Goal: Task Accomplishment & Management: Complete application form

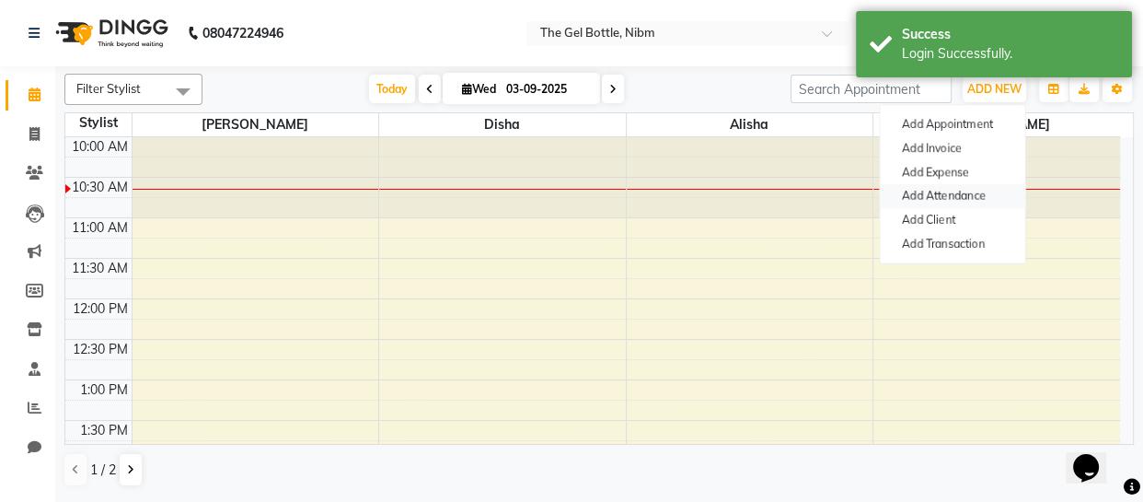
click at [957, 194] on link "Add Attendance" at bounding box center [952, 196] width 145 height 24
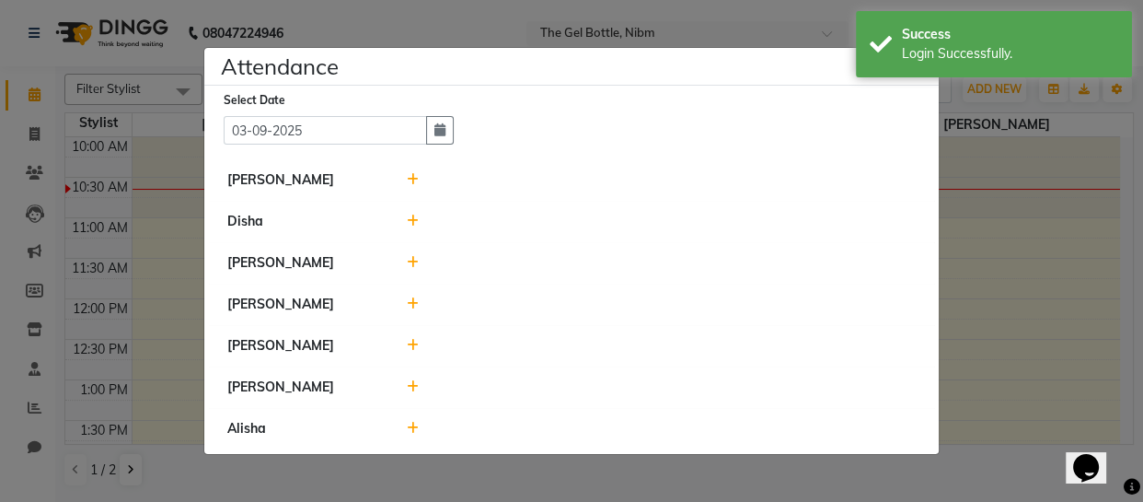
click at [410, 384] on icon at bounding box center [413, 386] width 12 height 13
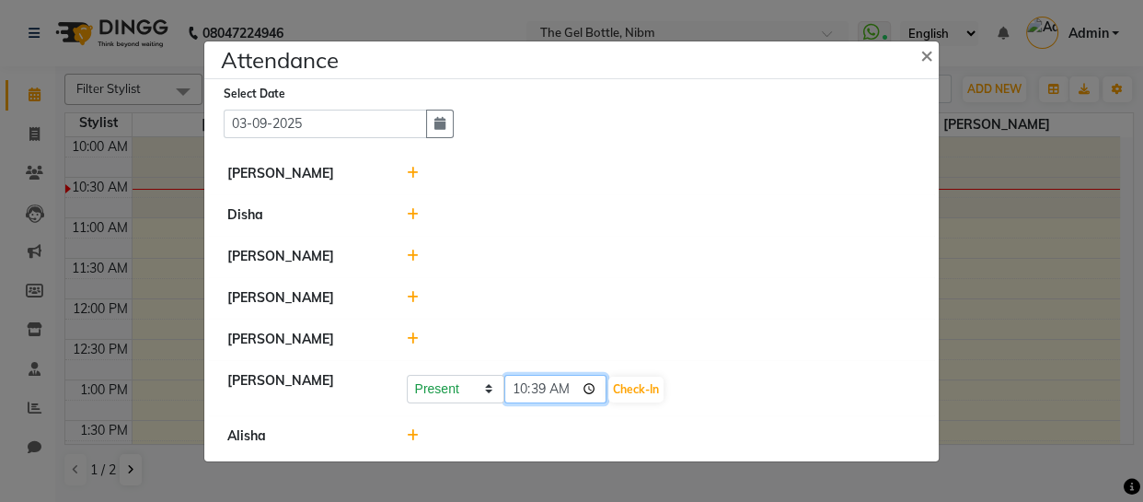
click at [526, 390] on input "10:39" at bounding box center [556, 389] width 103 height 29
type input "10:39"
type input "10:35"
click at [609, 387] on button "Check-In" at bounding box center [636, 390] width 55 height 26
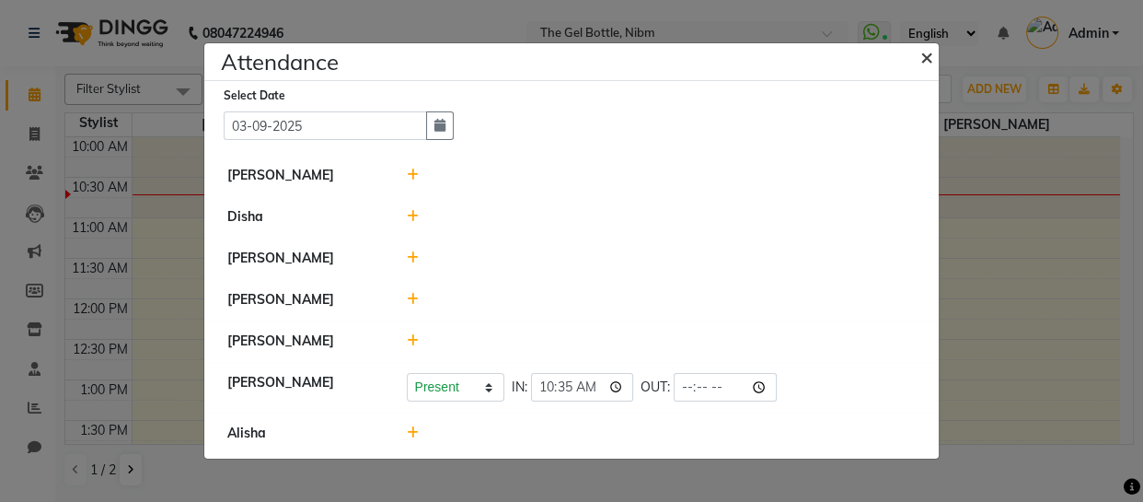
click at [926, 58] on span "×" at bounding box center [927, 56] width 13 height 28
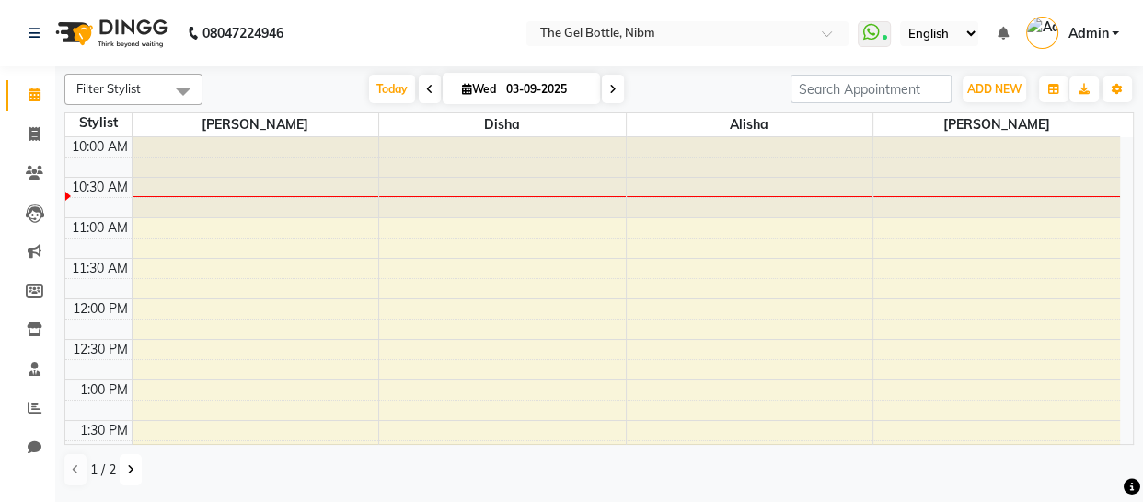
click at [132, 466] on icon at bounding box center [130, 469] width 7 height 11
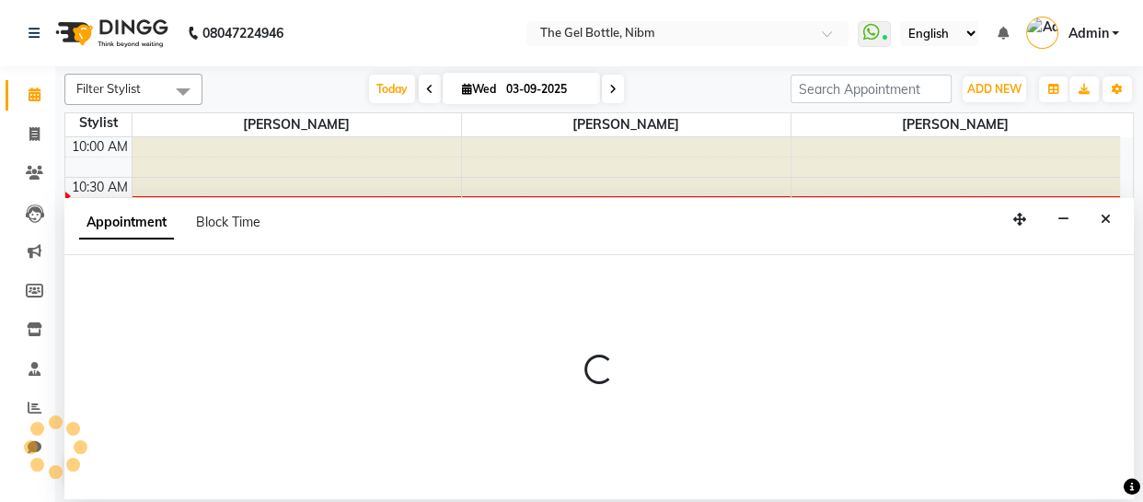
select select "76368"
select select "690"
select select "tentative"
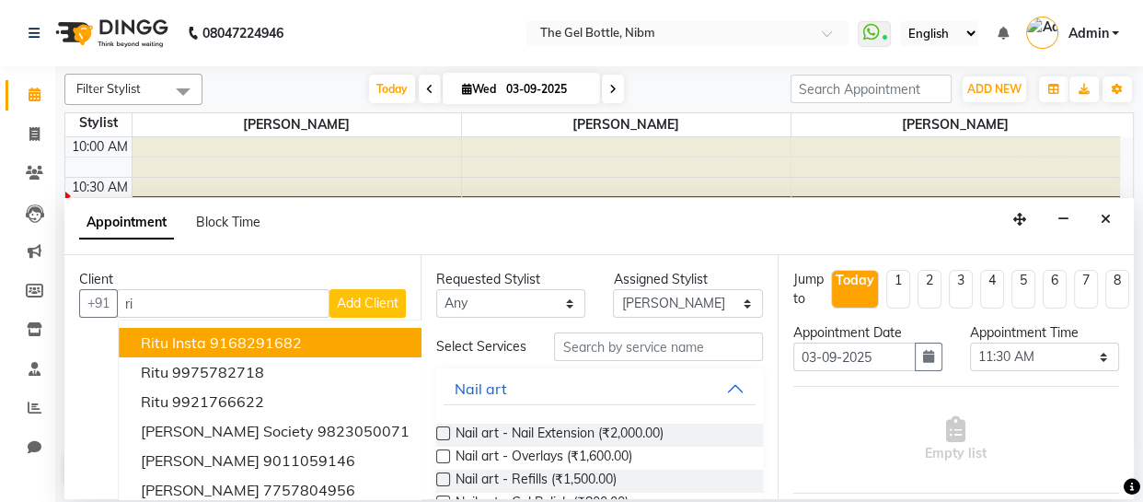
type input "r"
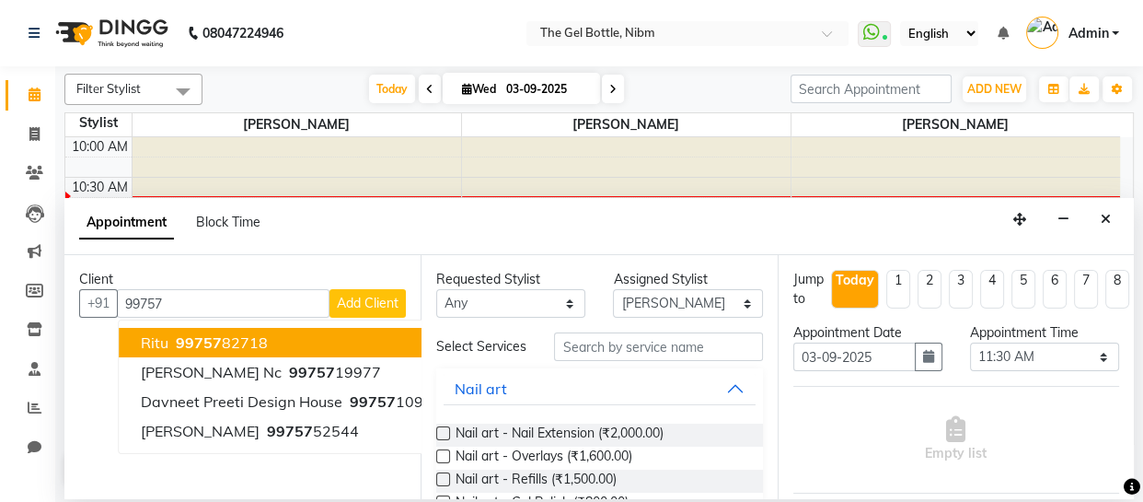
click at [229, 341] on ngb-highlight "99757 82718" at bounding box center [220, 342] width 96 height 18
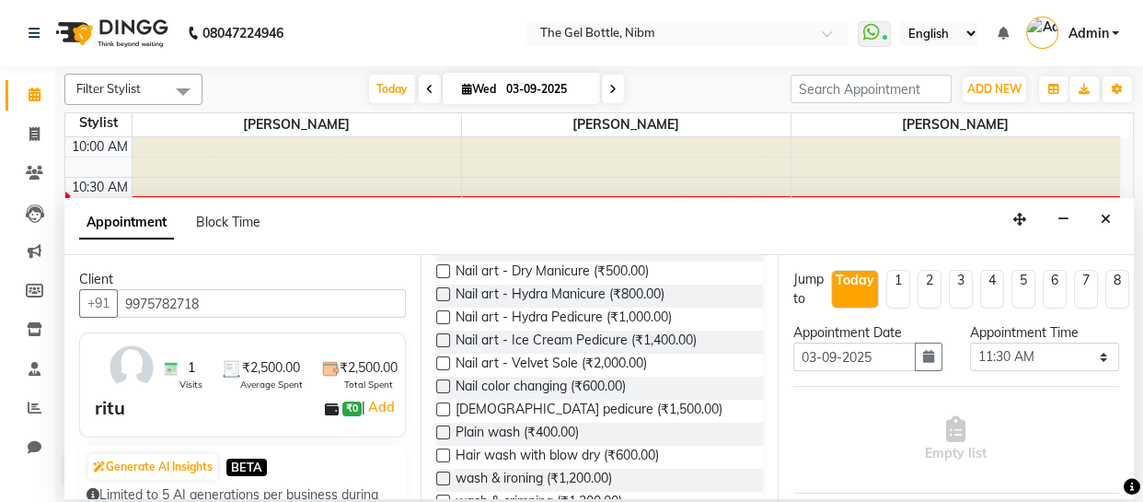
scroll to position [326, 0]
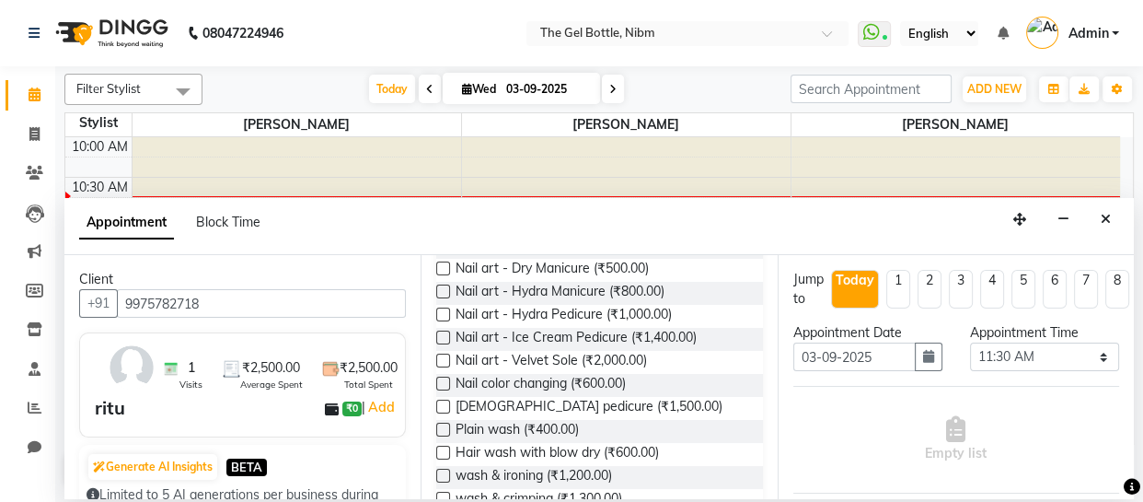
type input "9975782718"
click at [446, 459] on label at bounding box center [443, 453] width 14 height 14
click at [446, 460] on input "checkbox" at bounding box center [442, 454] width 12 height 12
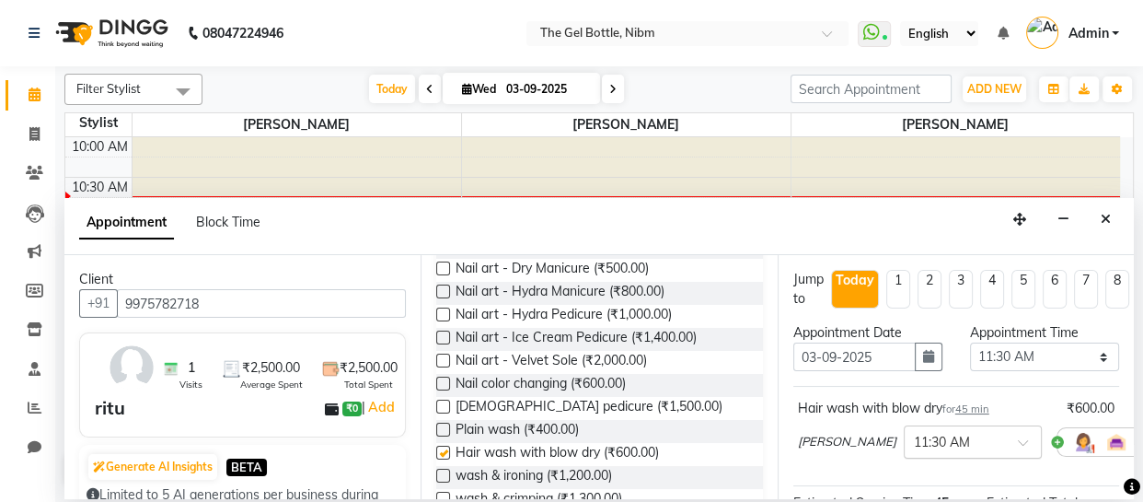
checkbox input "false"
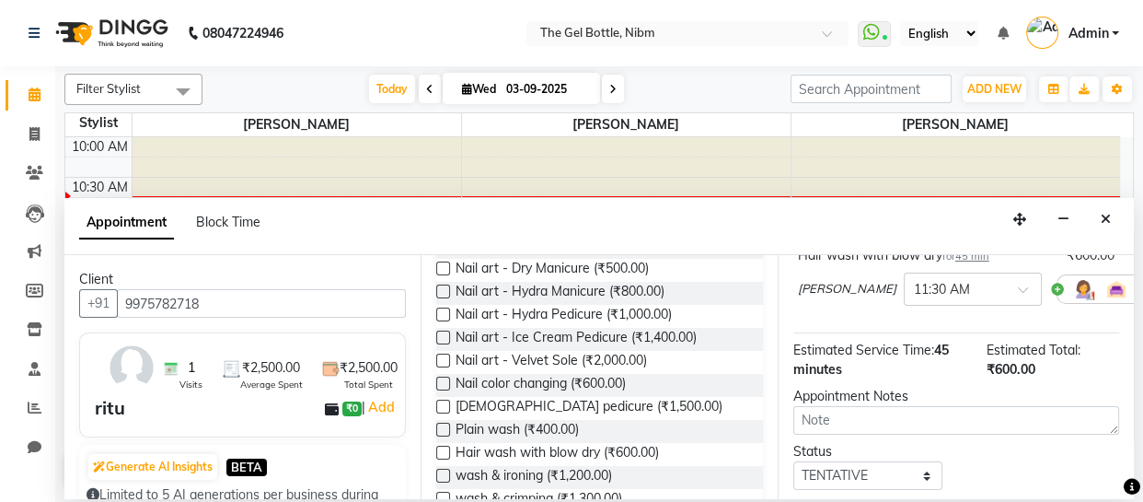
scroll to position [202, 0]
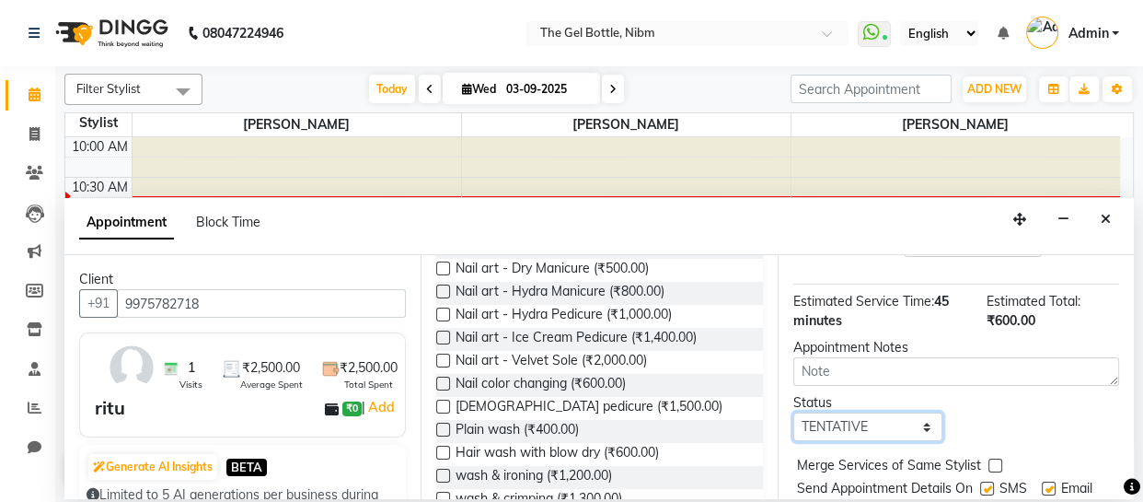
click at [922, 427] on select "Select TENTATIVE CONFIRM CHECK-IN UPCOMING" at bounding box center [868, 426] width 149 height 29
select select "confirm booking"
click at [794, 414] on select "Select TENTATIVE CONFIRM CHECK-IN UPCOMING" at bounding box center [868, 426] width 149 height 29
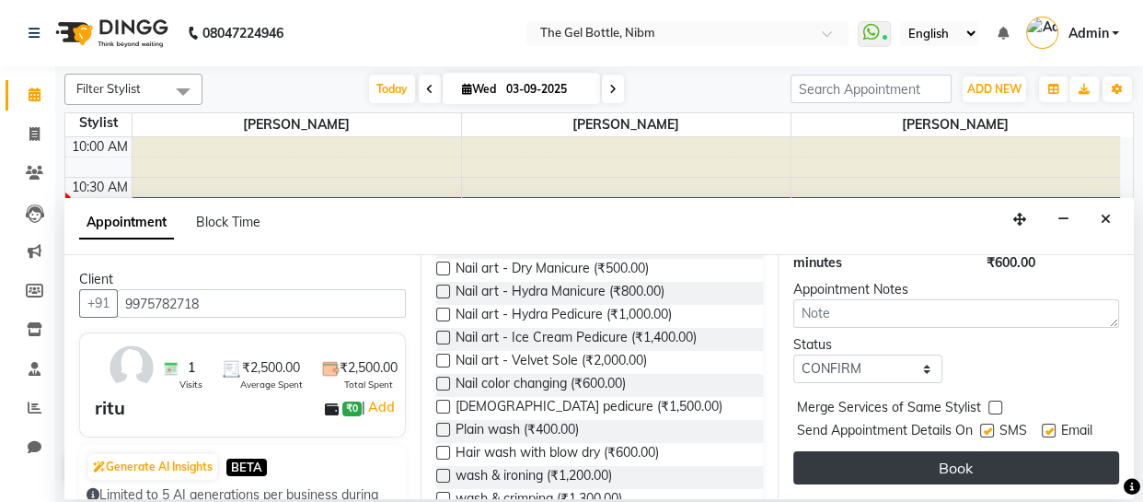
click at [954, 451] on button "Book" at bounding box center [957, 467] width 326 height 33
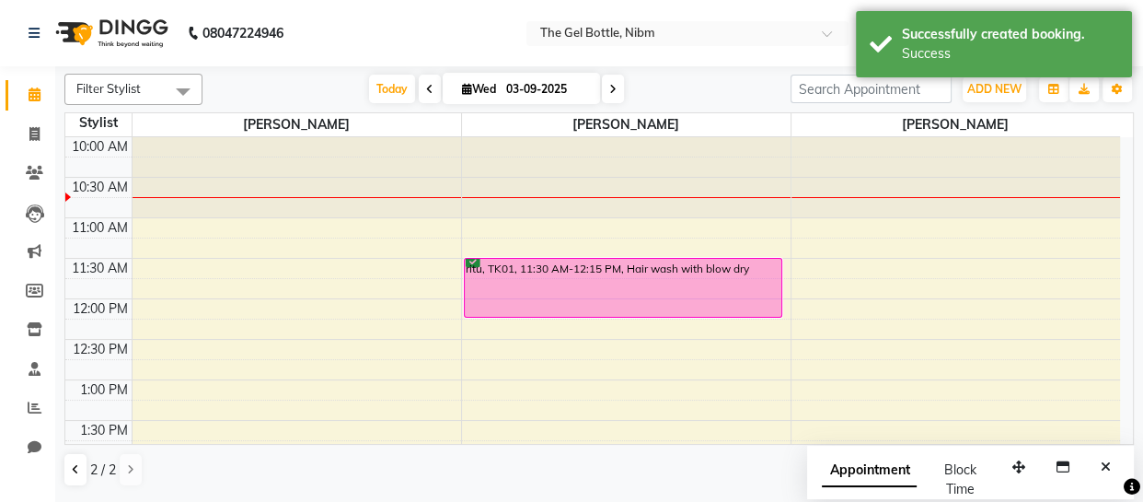
click at [73, 469] on div at bounding box center [55, 446] width 55 height 55
click at [73, 469] on icon at bounding box center [75, 469] width 7 height 11
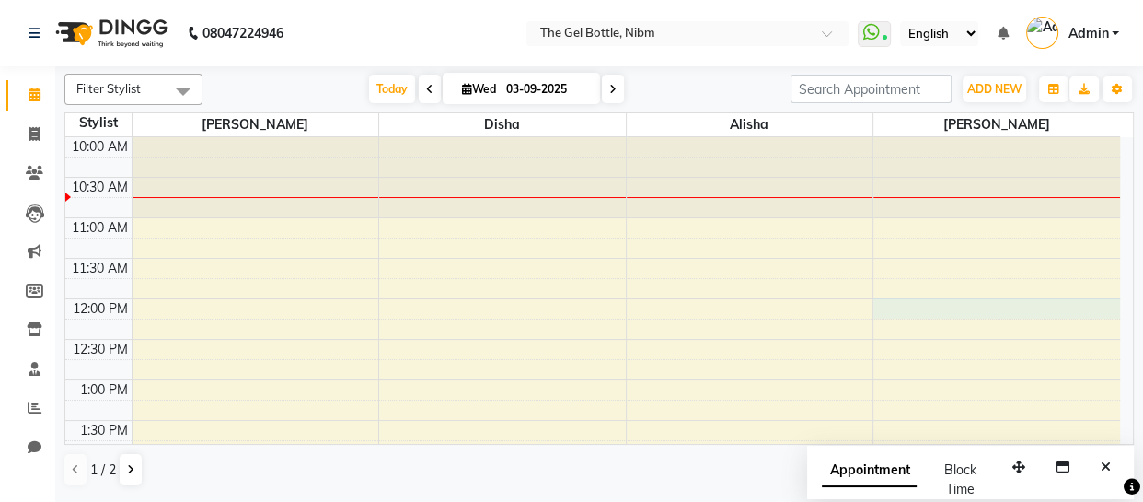
select select "78183"
select select "tentative"
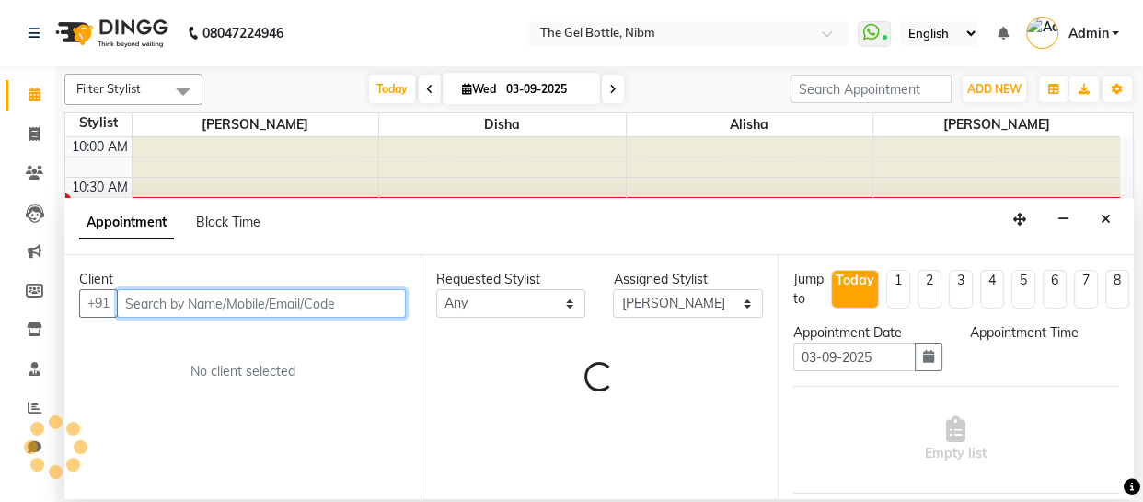
select select "720"
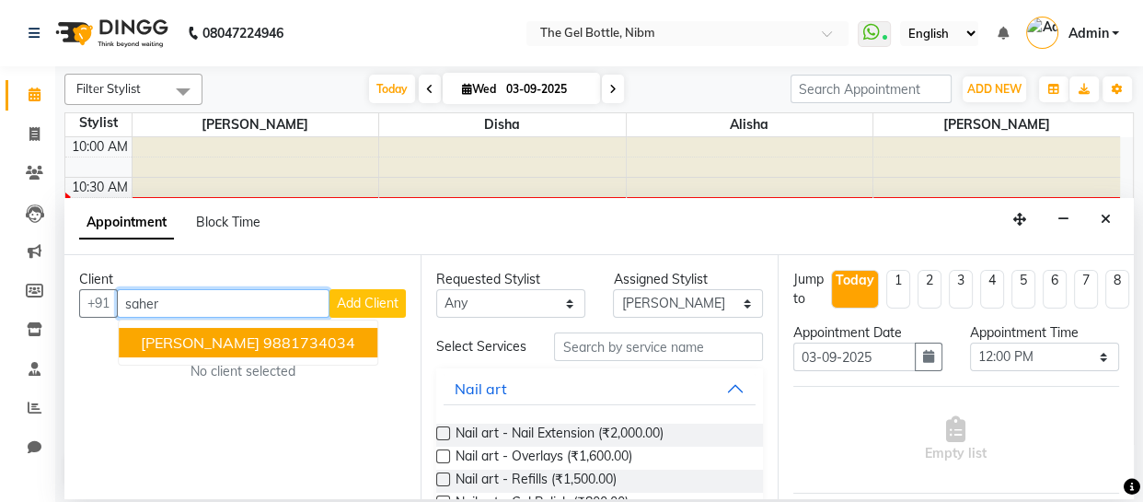
click at [219, 341] on span "[PERSON_NAME]" at bounding box center [200, 342] width 119 height 18
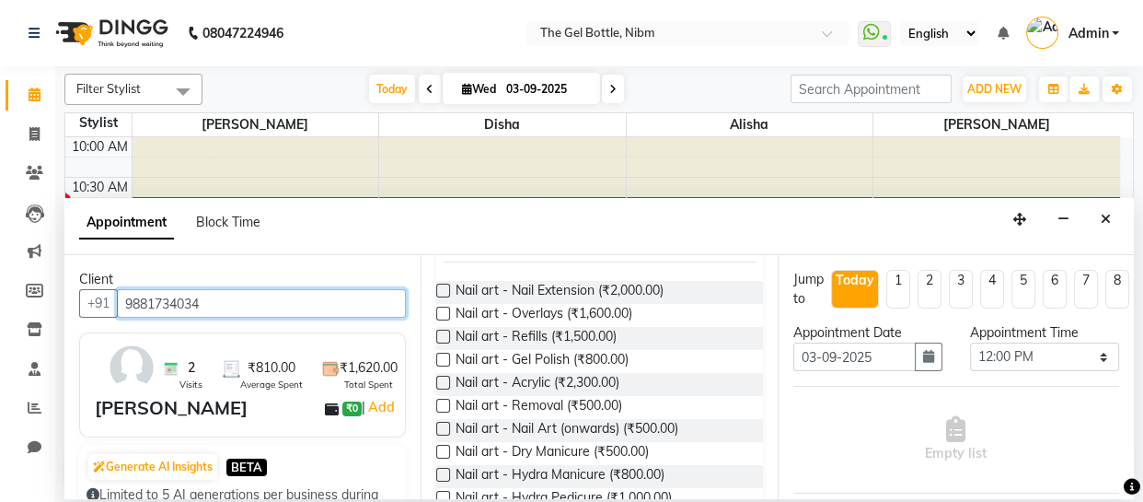
scroll to position [149, 0]
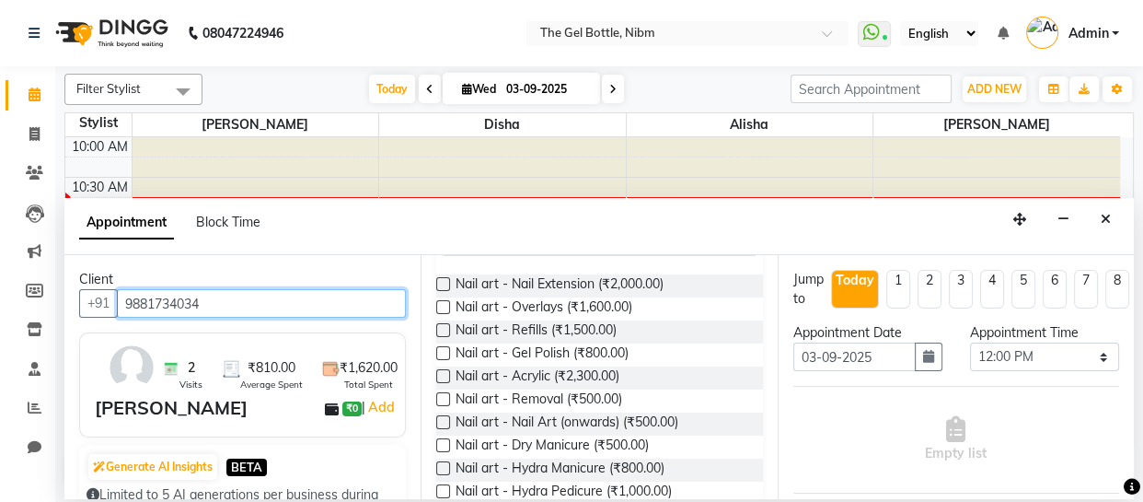
type input "9881734034"
click at [441, 359] on label at bounding box center [443, 353] width 14 height 14
click at [441, 359] on input "checkbox" at bounding box center [442, 355] width 12 height 12
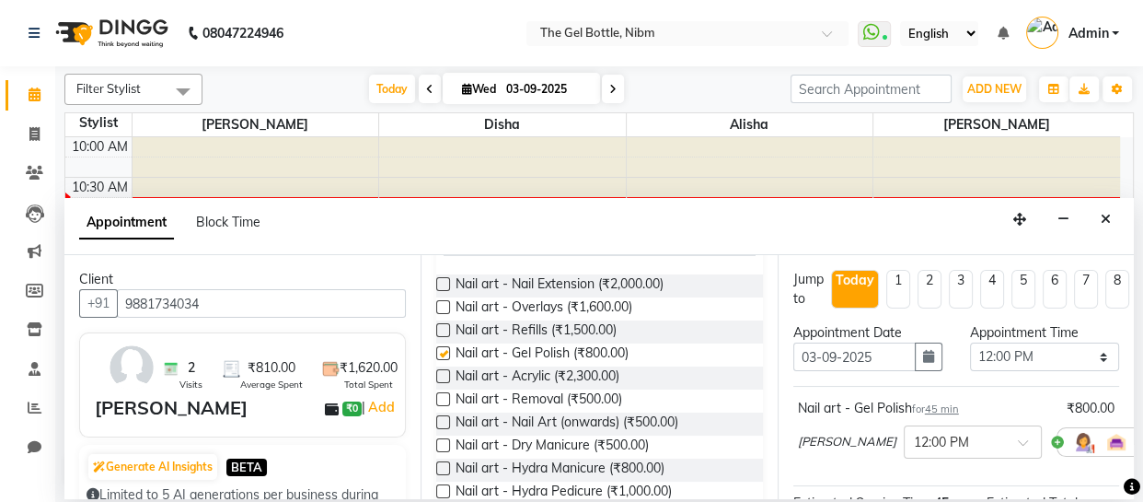
checkbox input "false"
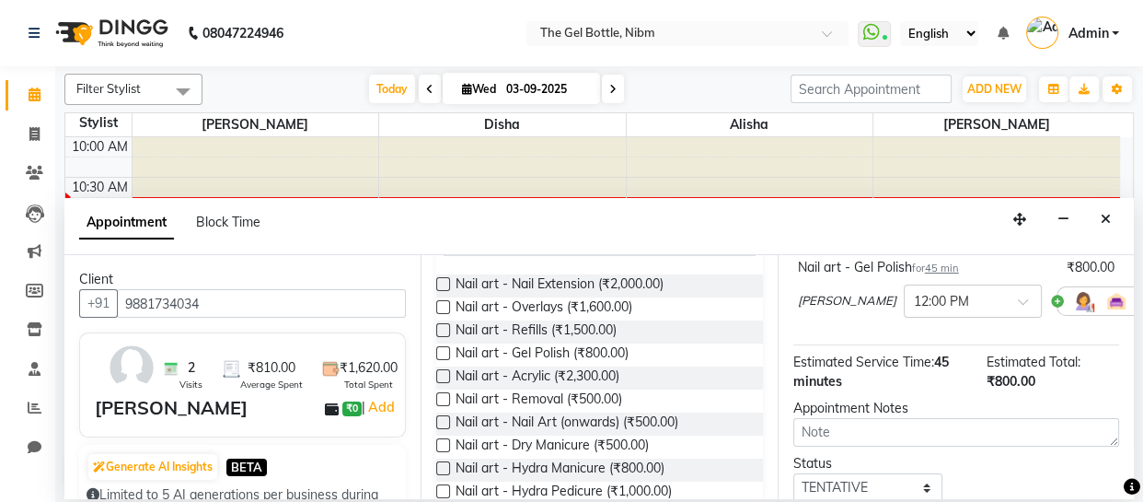
scroll to position [202, 0]
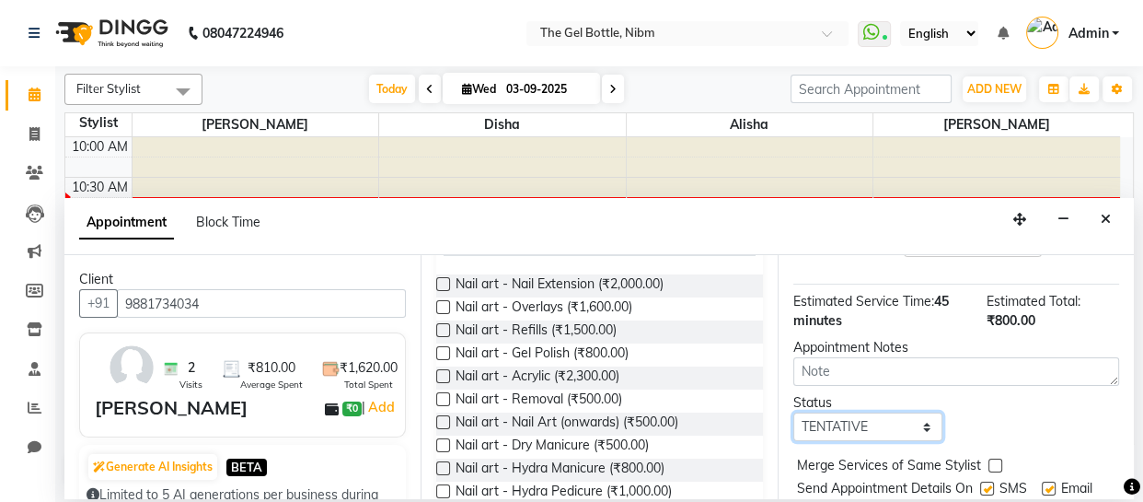
click at [920, 423] on select "Select TENTATIVE CONFIRM CHECK-IN UPCOMING" at bounding box center [868, 426] width 149 height 29
select select "confirm booking"
click at [794, 412] on select "Select TENTATIVE CONFIRM CHECK-IN UPCOMING" at bounding box center [868, 426] width 149 height 29
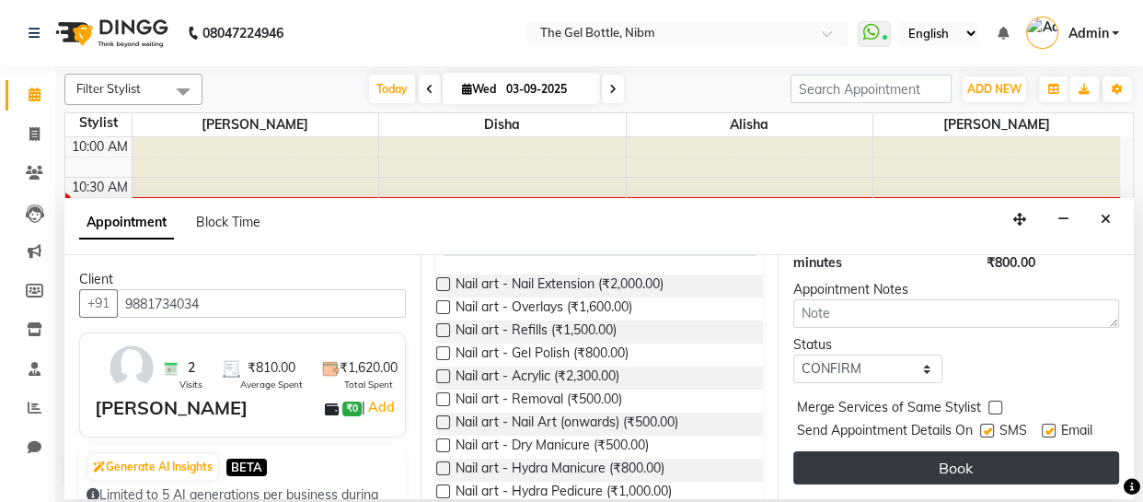
click at [946, 454] on button "Book" at bounding box center [957, 467] width 326 height 33
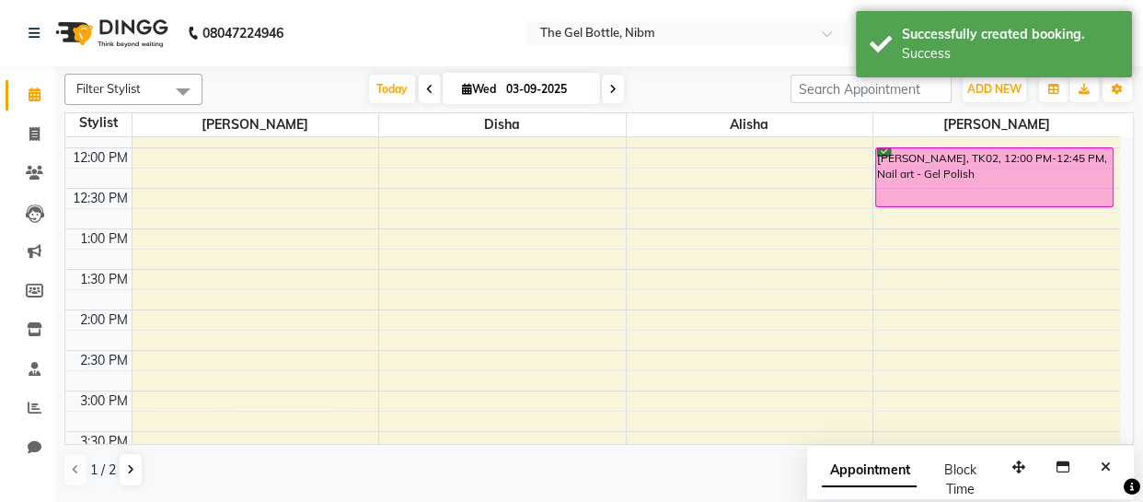
scroll to position [155, 0]
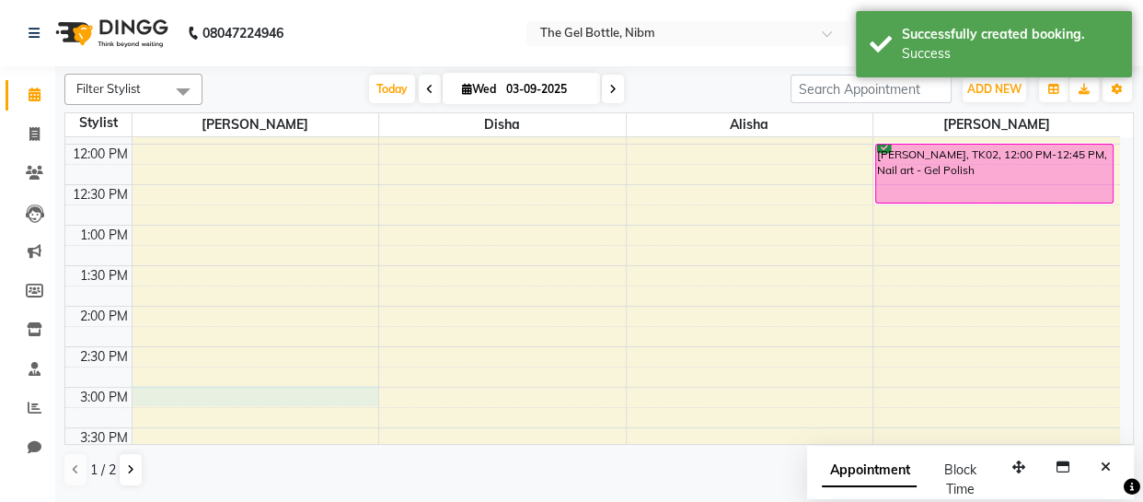
click at [157, 398] on div "10:00 AM 10:30 AM 11:00 AM 11:30 AM 12:00 PM 12:30 PM 1:00 PM 1:30 PM 2:00 PM 2…" at bounding box center [592, 428] width 1055 height 890
select select "69368"
select select "900"
select select "tentative"
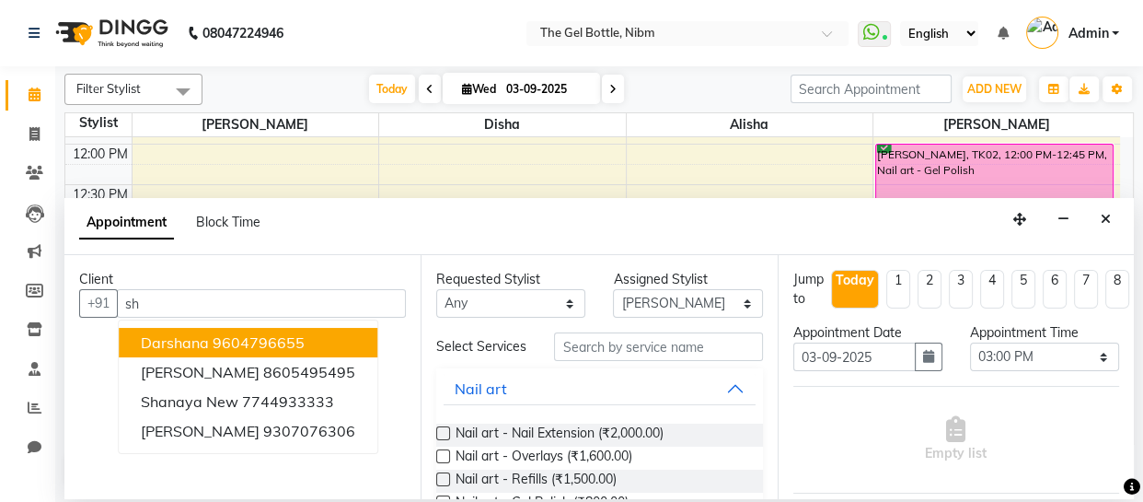
type input "s"
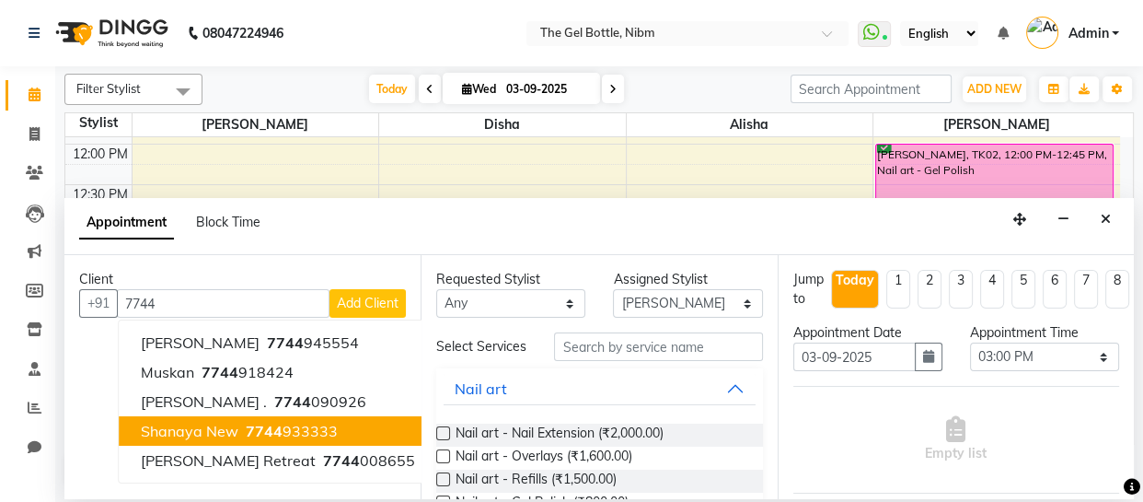
click at [229, 428] on span "Shanaya New" at bounding box center [190, 431] width 98 height 18
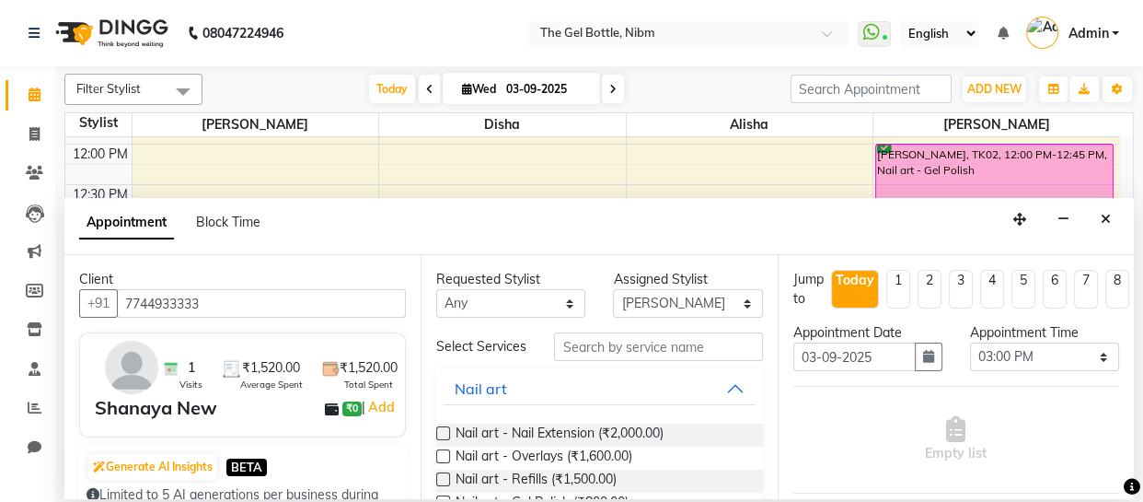
type input "7744933333"
click at [563, 296] on select "Any [PERSON_NAME] [PERSON_NAME] [PERSON_NAME] [PERSON_NAME] [PERSON_NAME]" at bounding box center [510, 303] width 149 height 29
select select "69368"
click at [436, 289] on select "Any [PERSON_NAME] [PERSON_NAME] [PERSON_NAME] [PERSON_NAME] [PERSON_NAME]" at bounding box center [510, 303] width 149 height 29
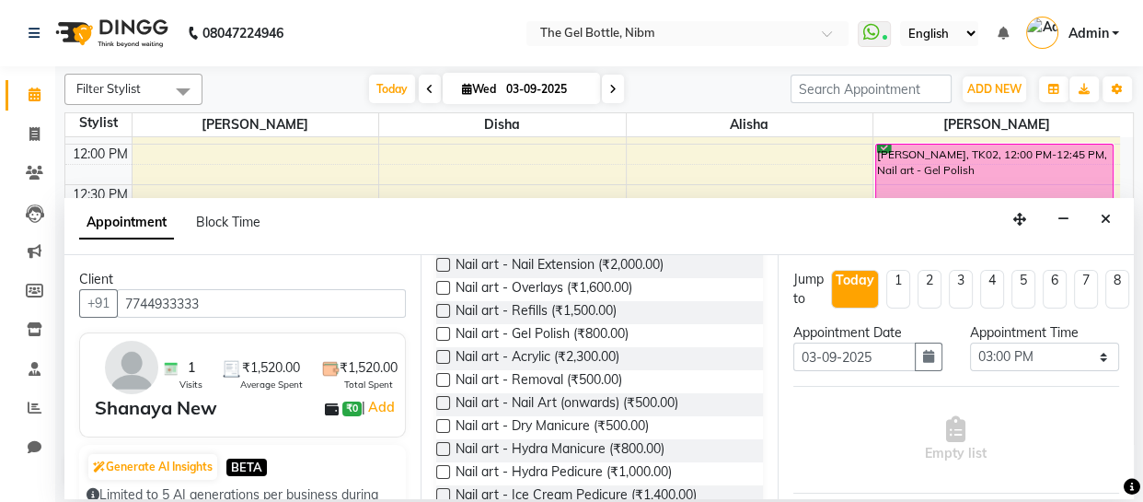
scroll to position [169, 0]
click at [441, 340] on label at bounding box center [443, 333] width 14 height 14
click at [441, 341] on input "checkbox" at bounding box center [442, 335] width 12 height 12
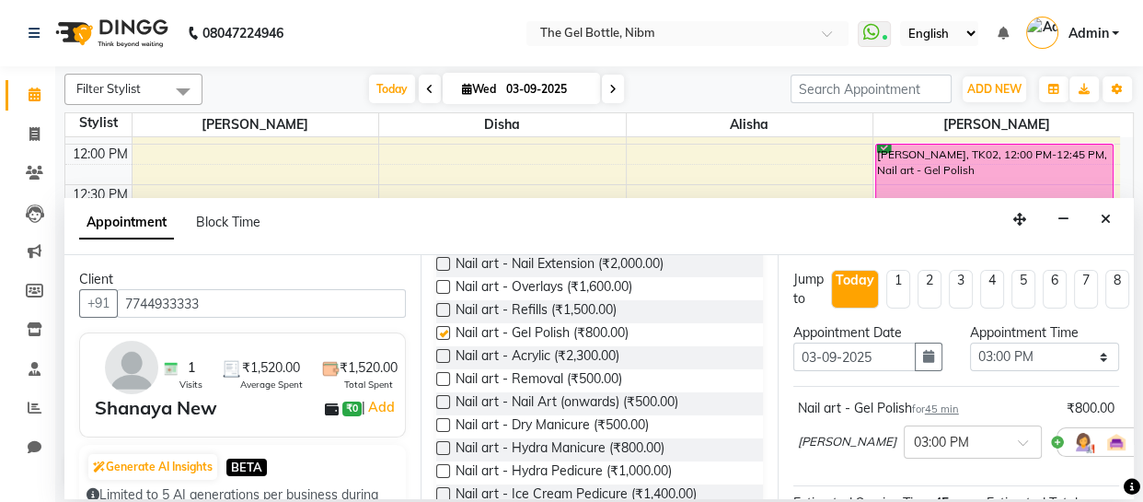
checkbox input "false"
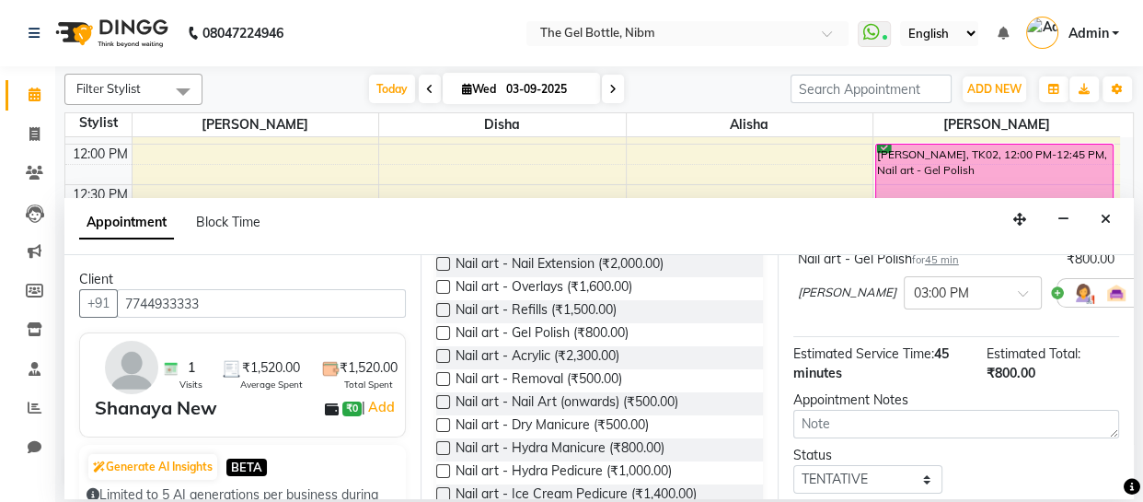
scroll to position [202, 0]
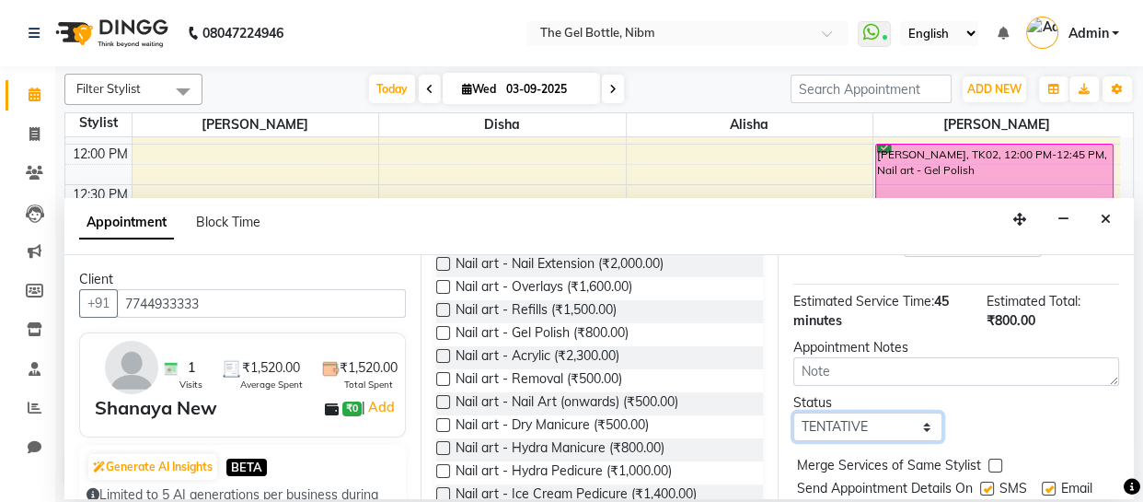
click at [919, 425] on select "Select TENTATIVE CONFIRM CHECK-IN UPCOMING" at bounding box center [868, 426] width 149 height 29
select select "confirm booking"
click at [794, 412] on select "Select TENTATIVE CONFIRM CHECK-IN UPCOMING" at bounding box center [868, 426] width 149 height 29
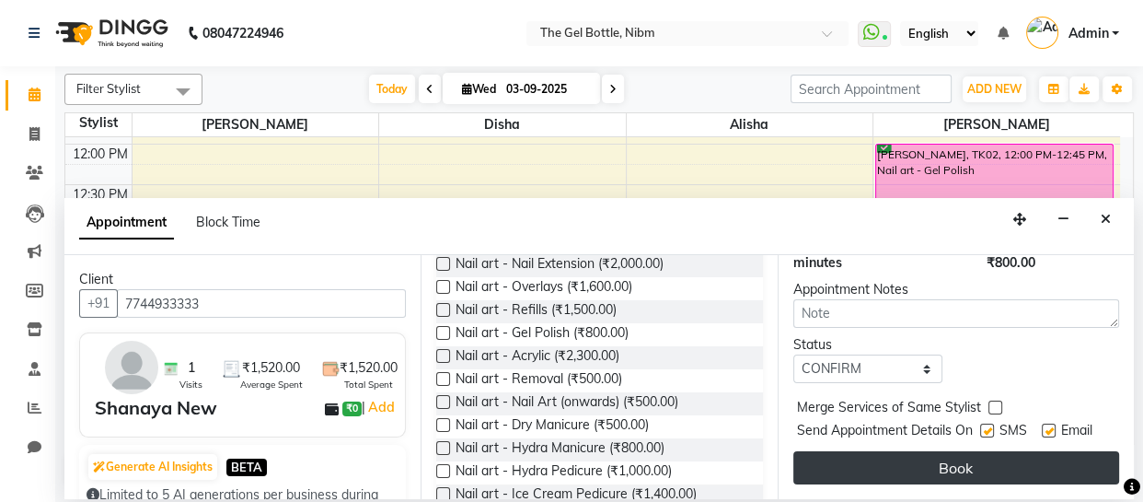
click at [945, 451] on button "Book" at bounding box center [957, 467] width 326 height 33
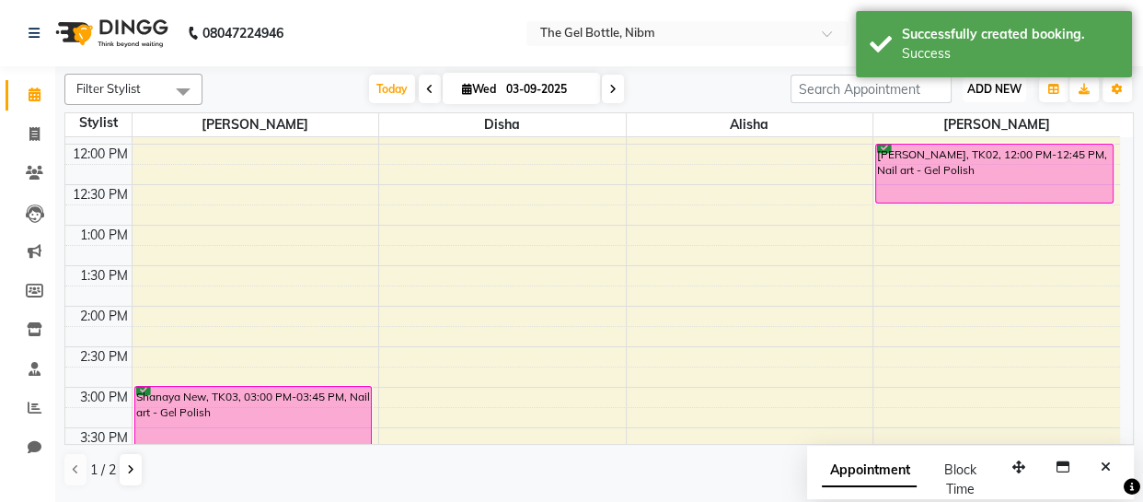
click at [990, 88] on span "ADD NEW" at bounding box center [995, 89] width 54 height 14
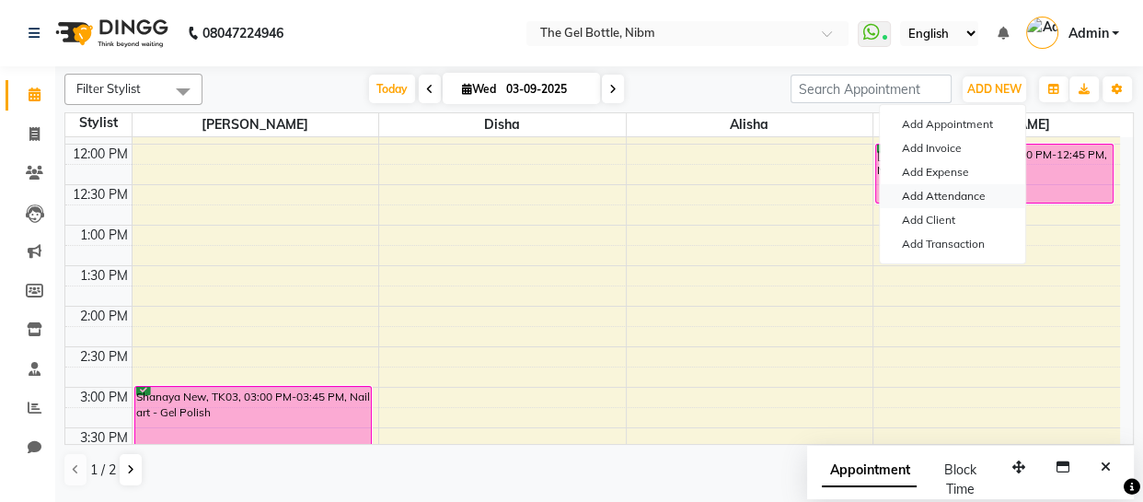
click at [969, 193] on link "Add Attendance" at bounding box center [952, 196] width 145 height 24
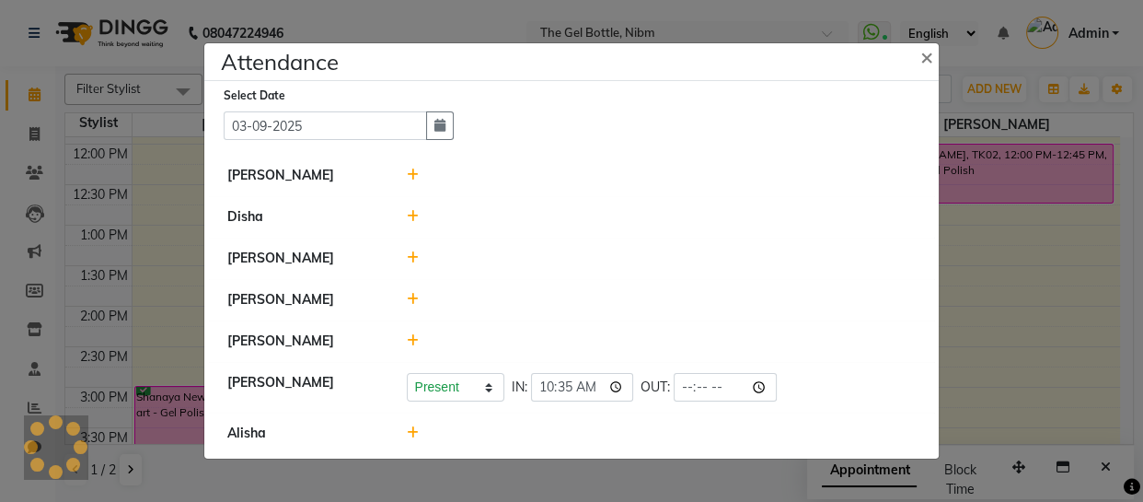
click at [407, 297] on icon at bounding box center [413, 299] width 12 height 13
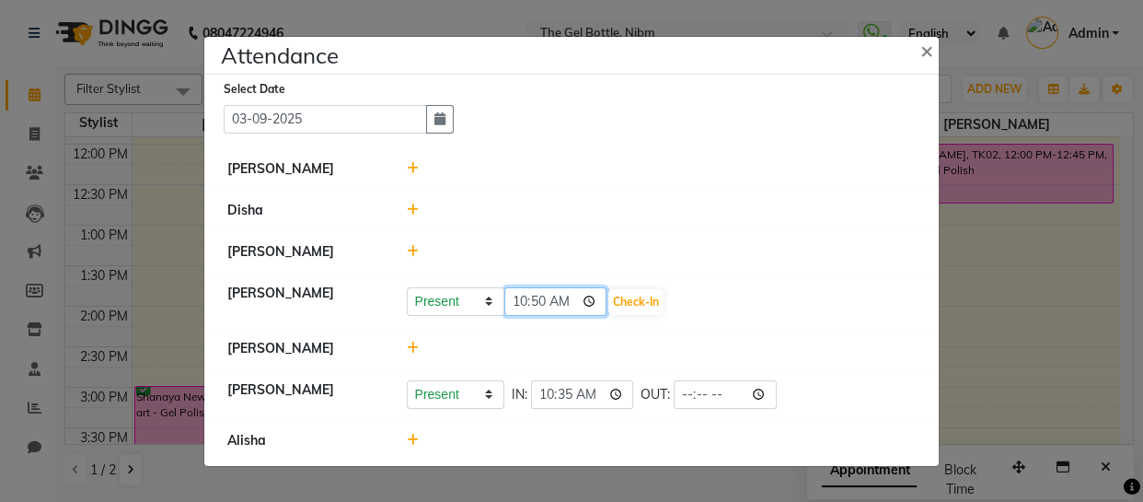
click at [528, 304] on input "10:50" at bounding box center [556, 301] width 103 height 29
type input "10:50"
type input "10:40"
click at [612, 301] on button "Check-In" at bounding box center [636, 302] width 55 height 26
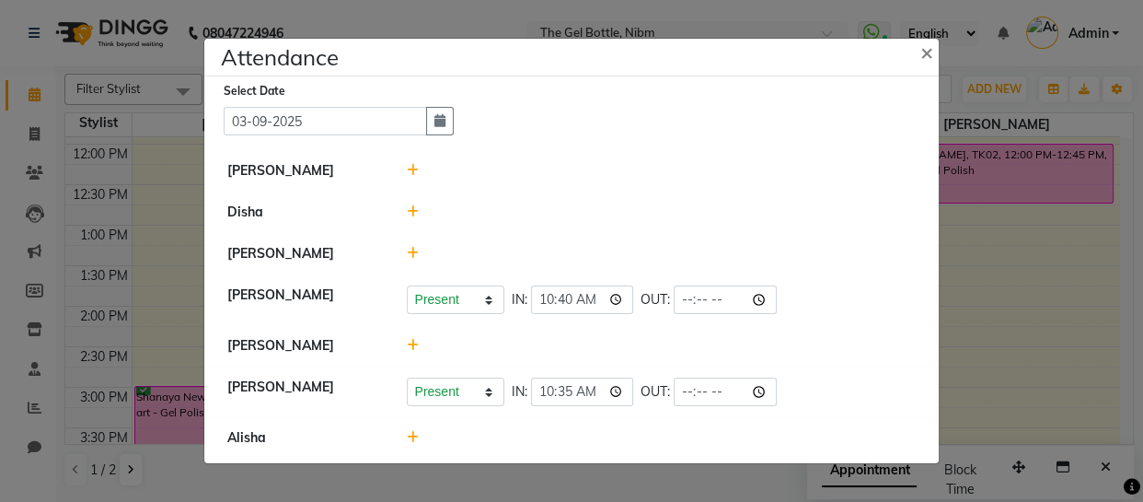
click at [412, 211] on icon at bounding box center [413, 211] width 12 height 13
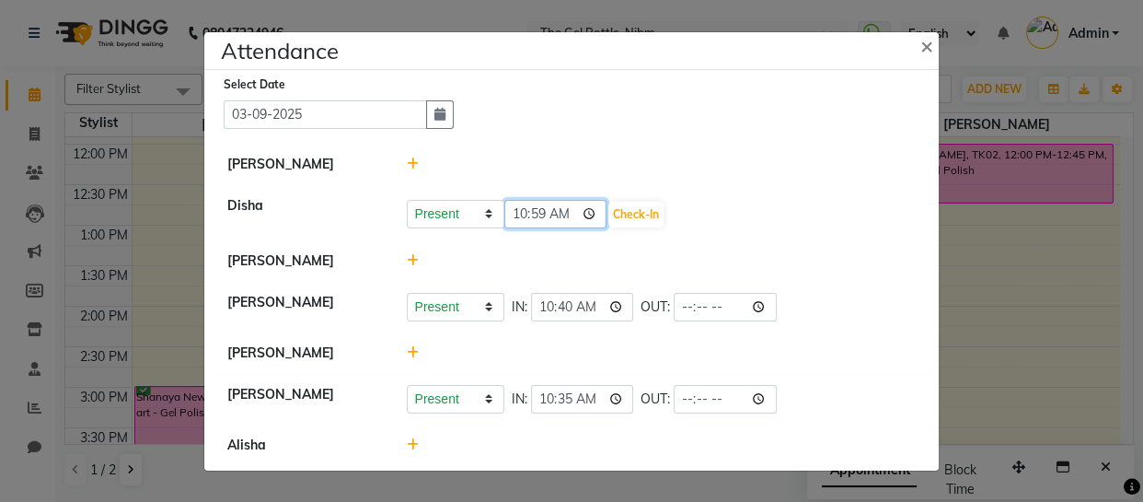
click at [528, 214] on input "10:59" at bounding box center [556, 214] width 103 height 29
type input "10:59"
type input "10:50"
click at [609, 214] on button "Check-In" at bounding box center [636, 215] width 55 height 26
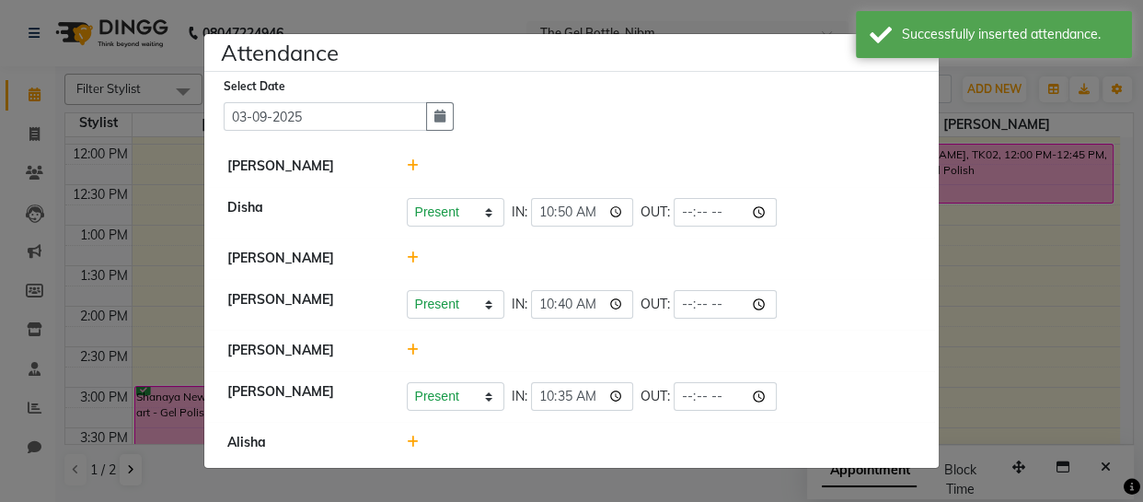
click at [413, 256] on icon at bounding box center [413, 257] width 12 height 13
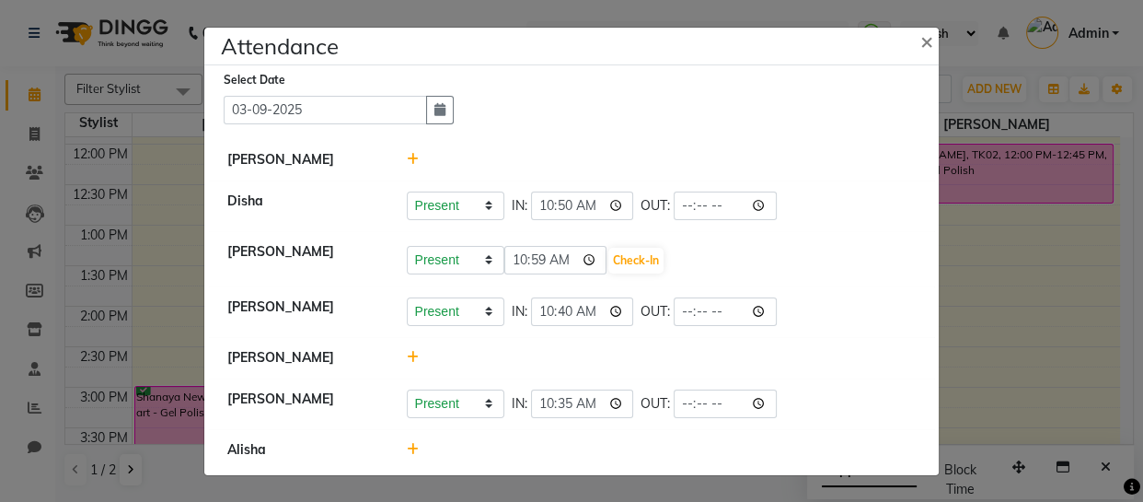
click at [413, 356] on icon at bounding box center [413, 357] width 12 height 13
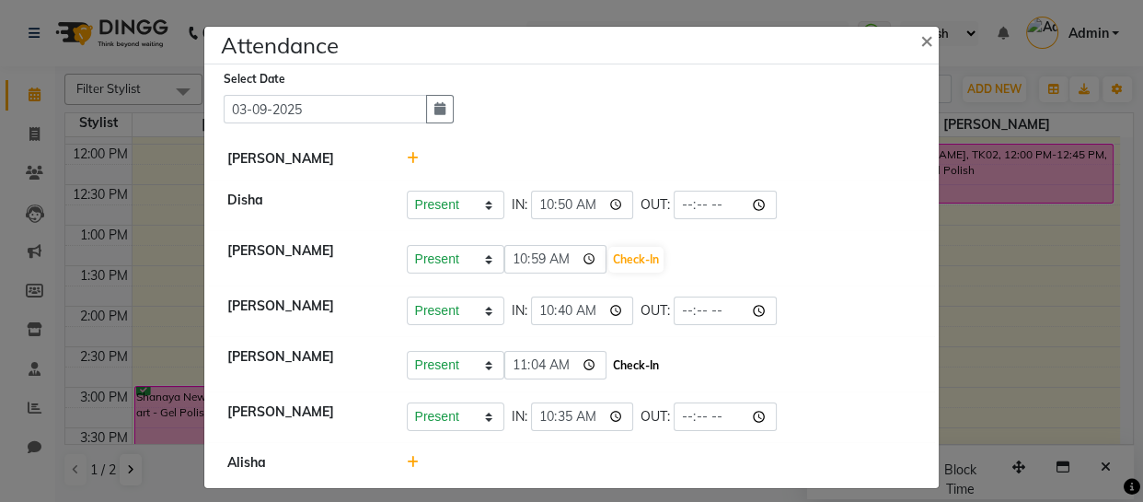
click at [609, 364] on button "Check-In" at bounding box center [636, 366] width 55 height 26
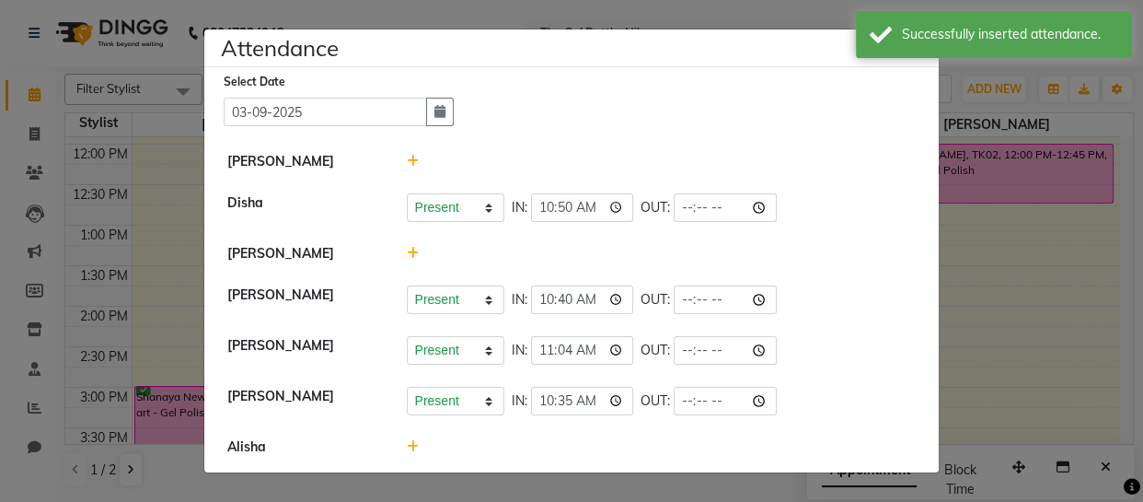
click at [411, 158] on icon at bounding box center [413, 161] width 12 height 13
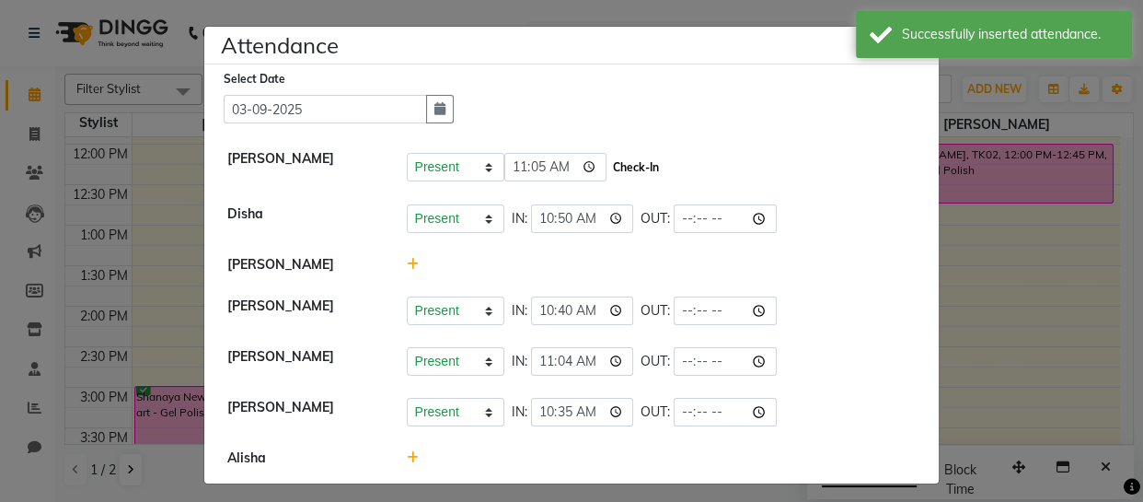
click at [609, 157] on button "Check-In" at bounding box center [636, 168] width 55 height 26
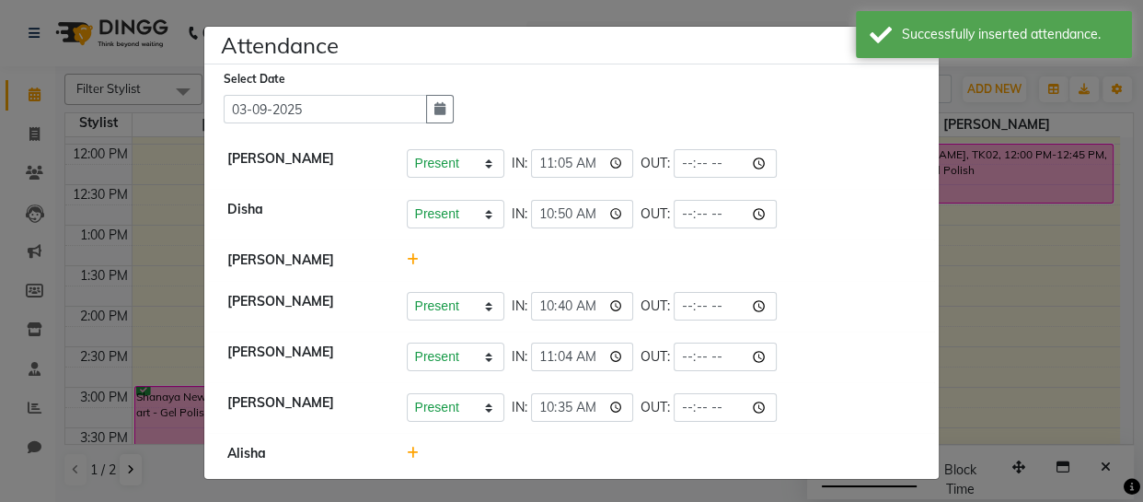
click at [407, 260] on icon at bounding box center [413, 259] width 12 height 13
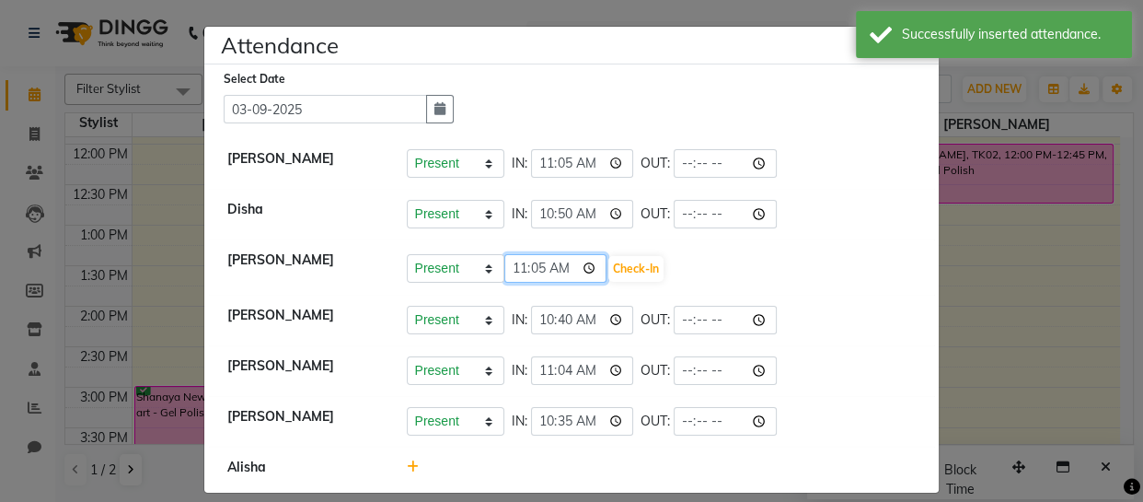
click at [520, 270] on input "11:05" at bounding box center [556, 268] width 103 height 29
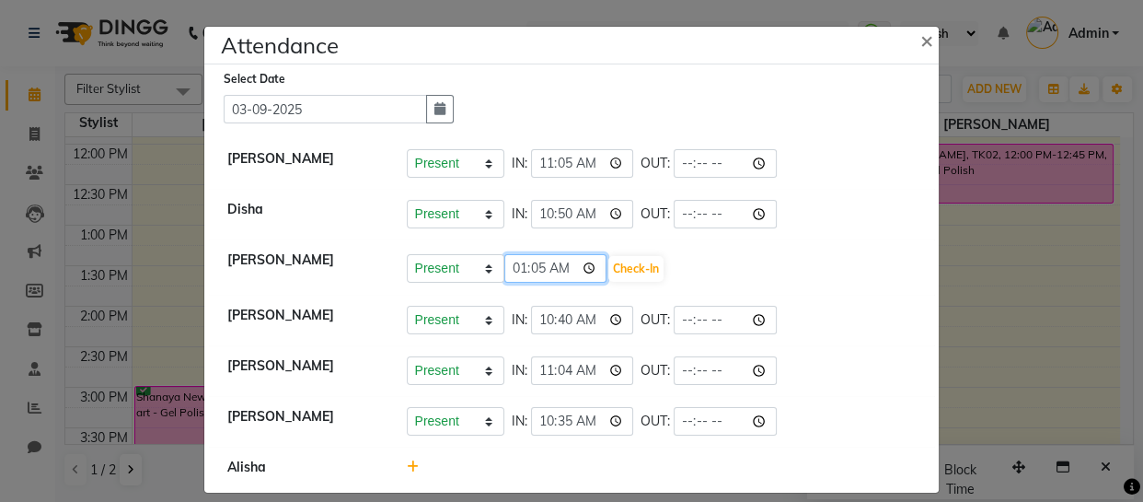
type input "10:05"
type input "10:50"
click at [612, 267] on button "Check-In" at bounding box center [636, 269] width 55 height 26
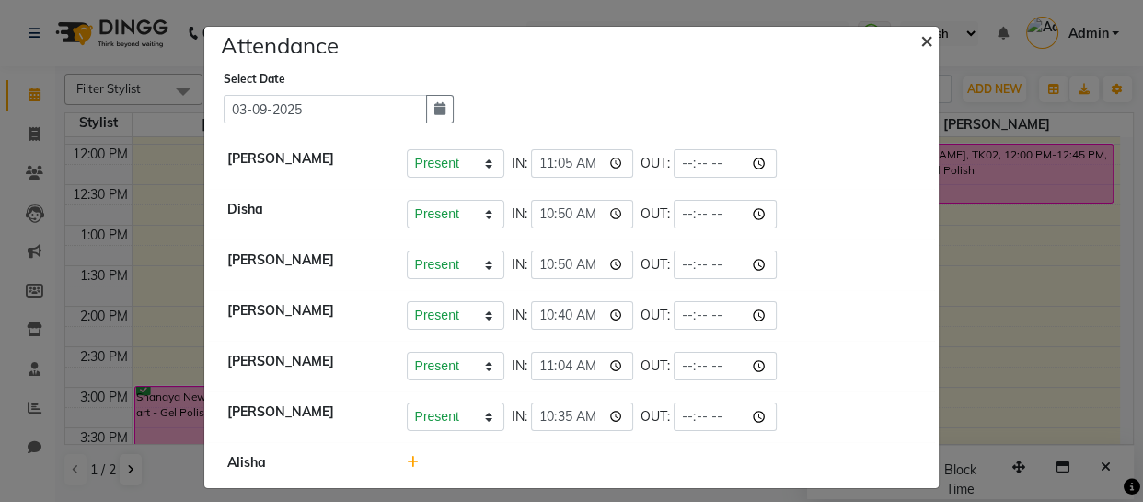
click at [921, 43] on span "×" at bounding box center [927, 40] width 13 height 28
